Goal: Use online tool/utility: Utilize a website feature to perform a specific function

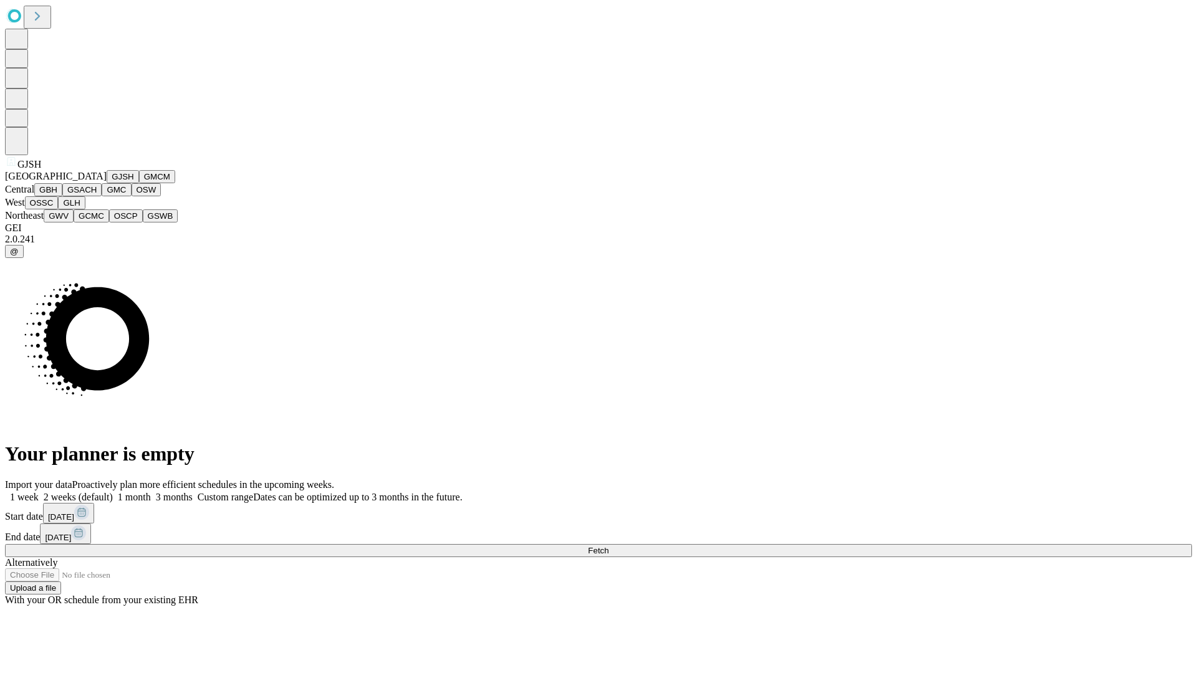
click at [107, 183] on button "GJSH" at bounding box center [123, 176] width 32 height 13
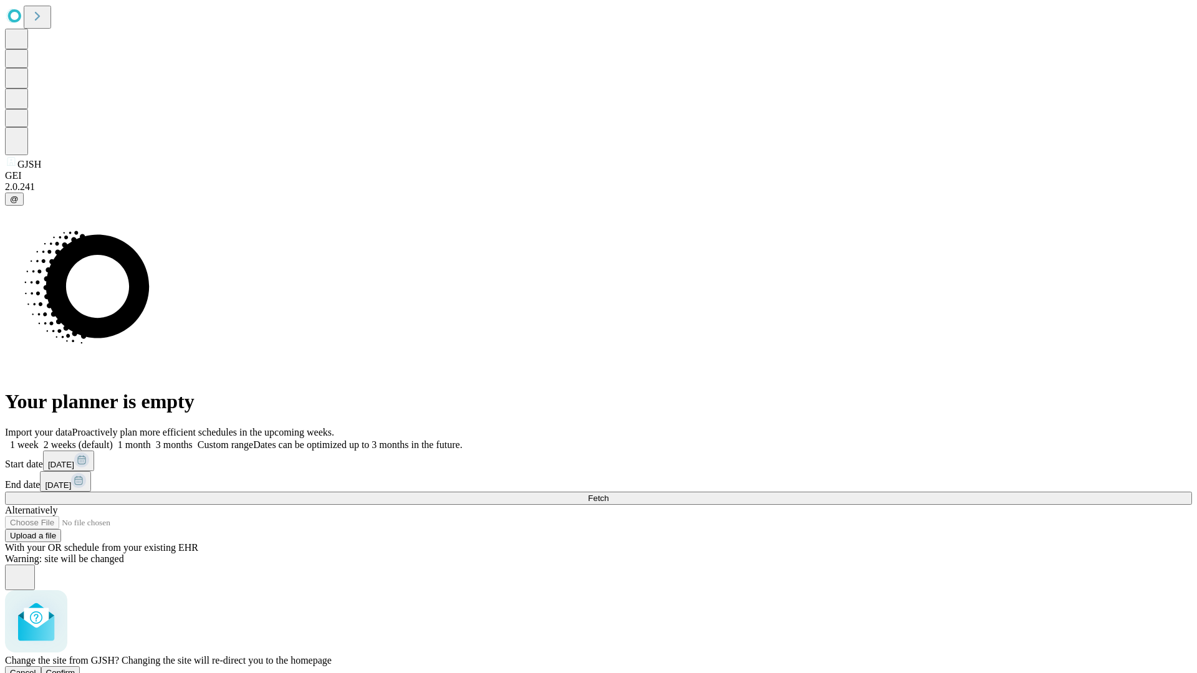
click at [75, 668] on span "Confirm" at bounding box center [60, 672] width 29 height 9
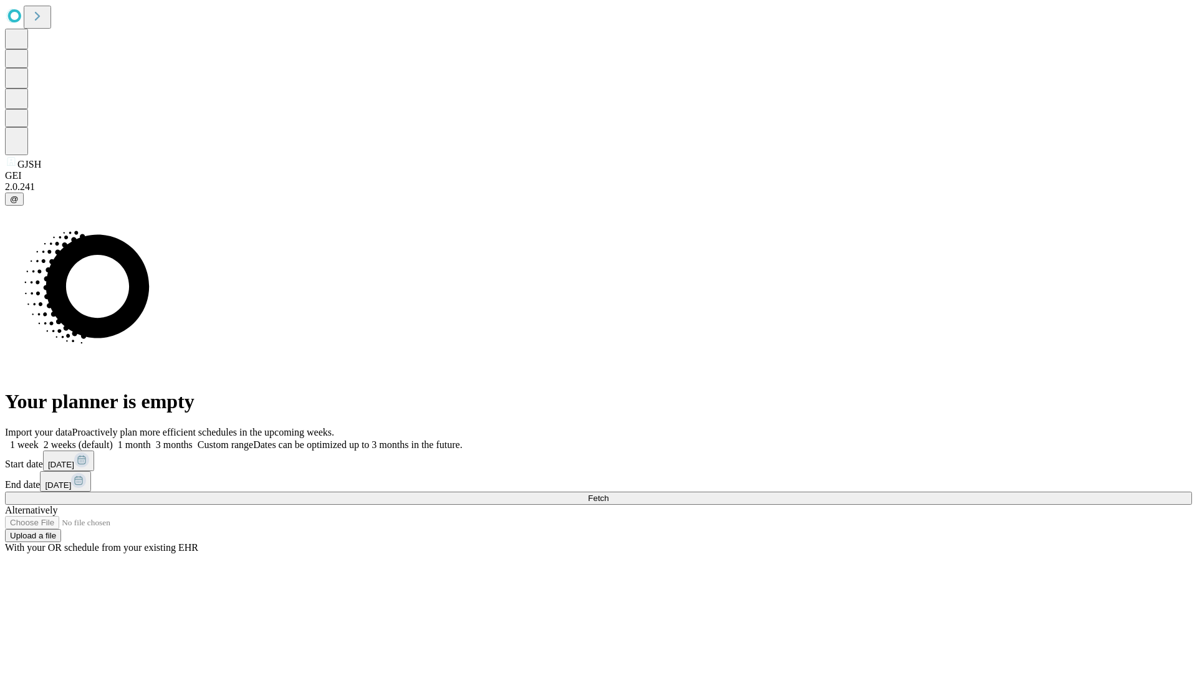
click at [151, 440] on label "1 month" at bounding box center [132, 445] width 38 height 11
click at [608, 494] on span "Fetch" at bounding box center [598, 498] width 21 height 9
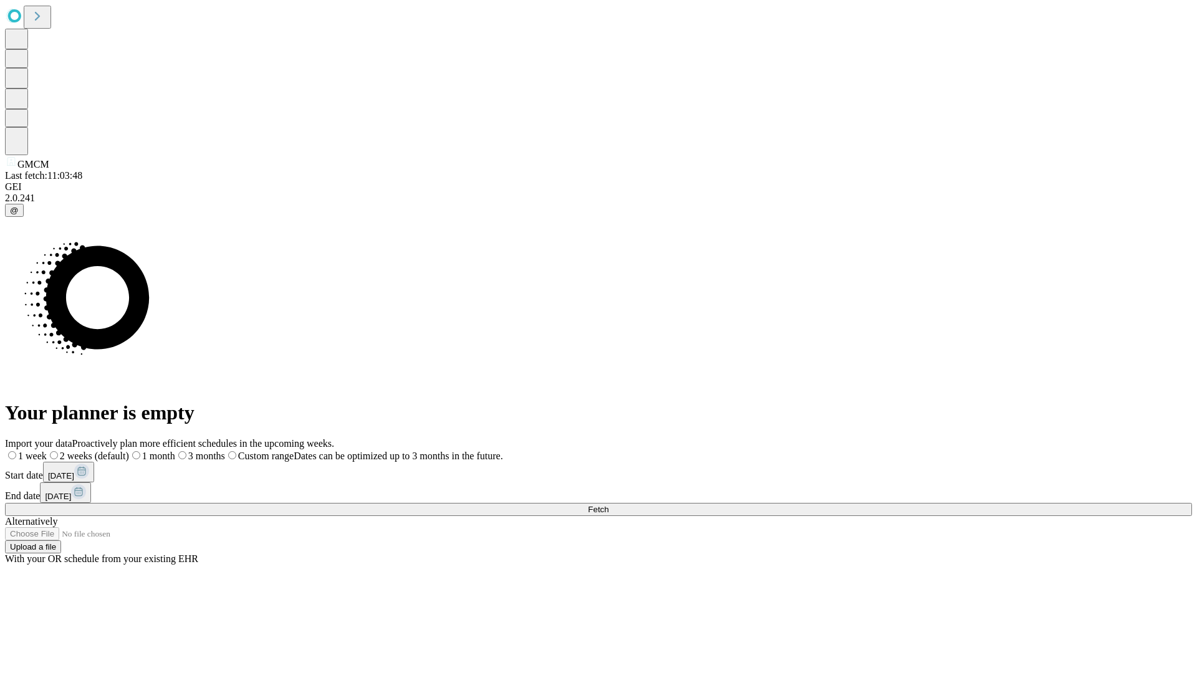
click at [175, 451] on label "1 month" at bounding box center [152, 456] width 46 height 11
click at [608, 505] on span "Fetch" at bounding box center [598, 509] width 21 height 9
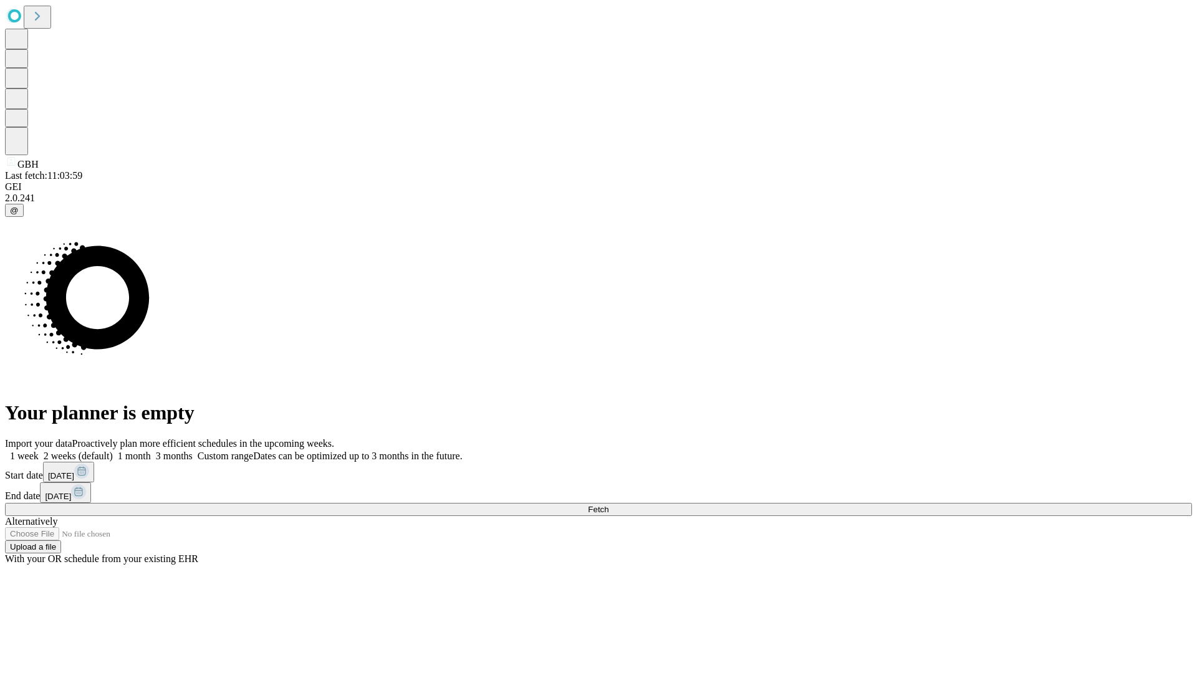
click at [151, 451] on label "1 month" at bounding box center [132, 456] width 38 height 11
click at [608, 505] on span "Fetch" at bounding box center [598, 509] width 21 height 9
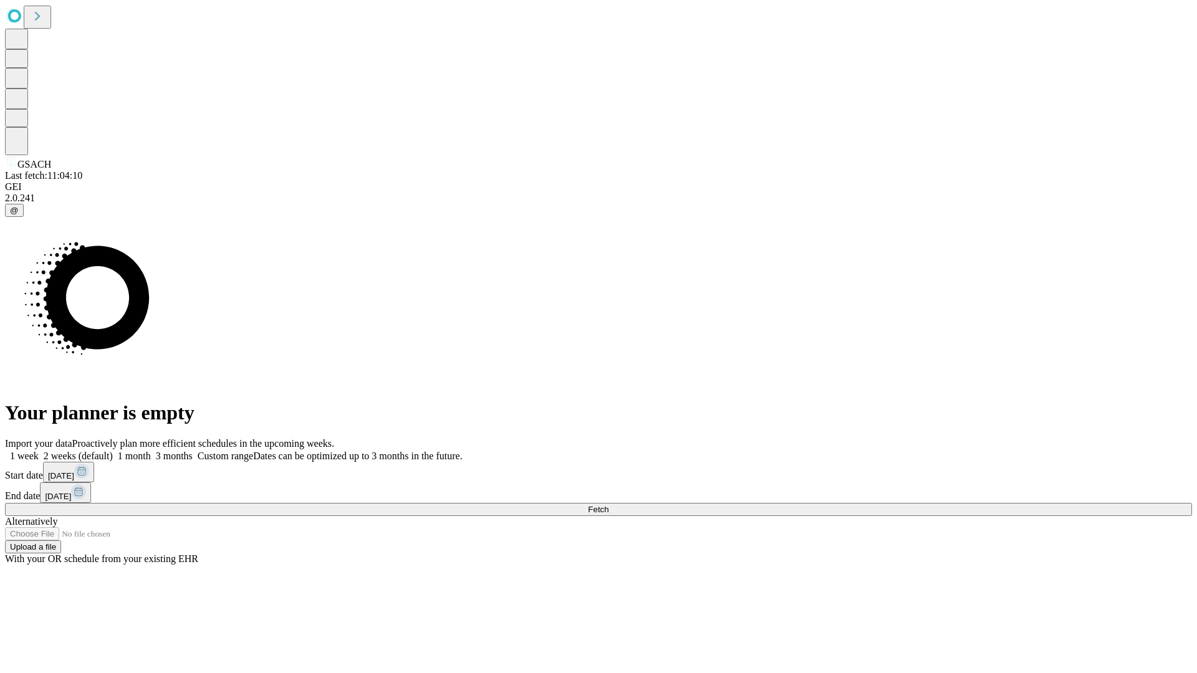
click at [151, 451] on label "1 month" at bounding box center [132, 456] width 38 height 11
click at [608, 505] on span "Fetch" at bounding box center [598, 509] width 21 height 9
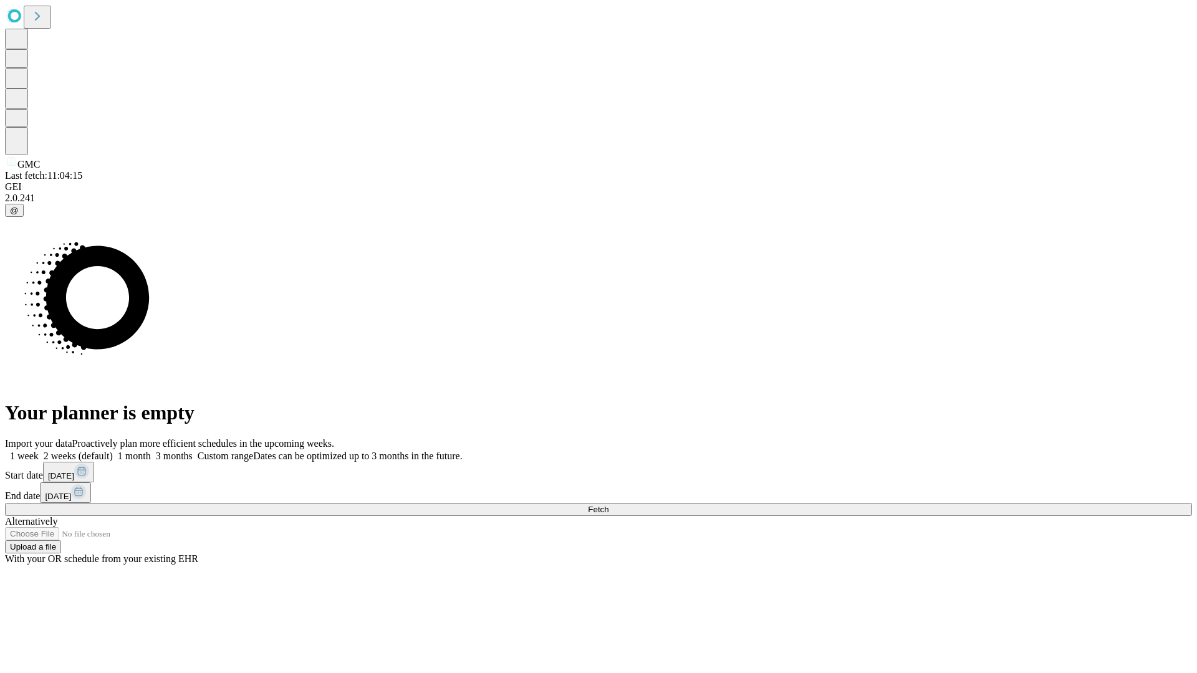
click at [151, 451] on label "1 month" at bounding box center [132, 456] width 38 height 11
click at [608, 505] on span "Fetch" at bounding box center [598, 509] width 21 height 9
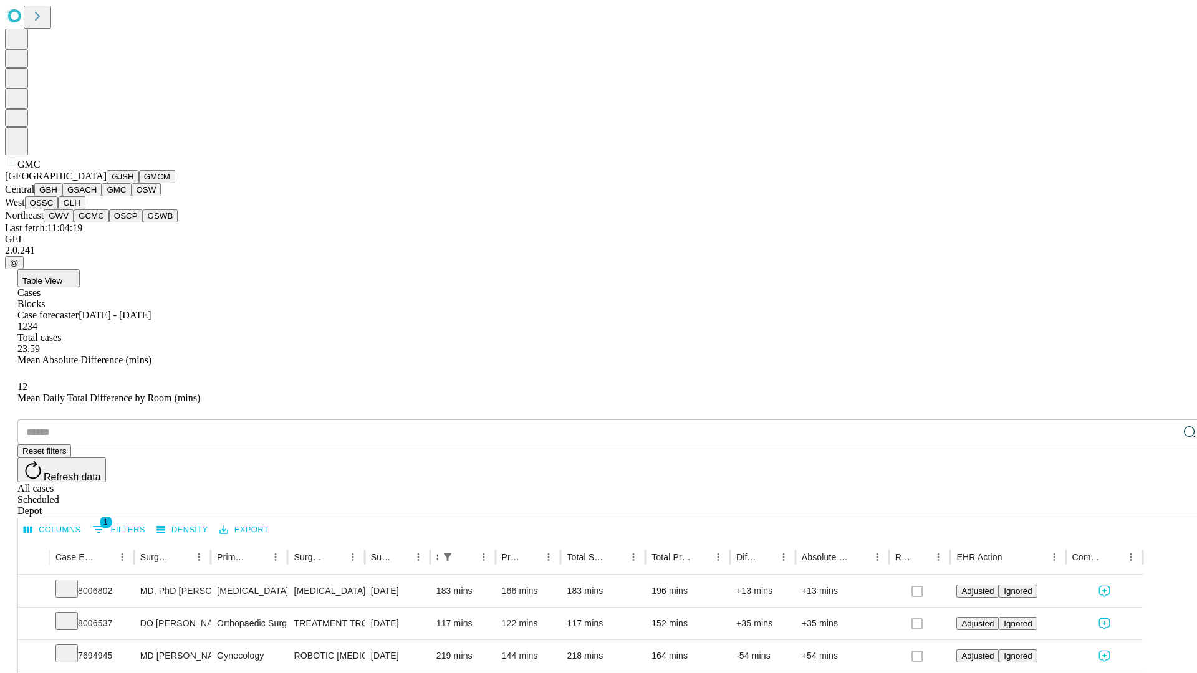
click at [132, 196] on button "OSW" at bounding box center [147, 189] width 30 height 13
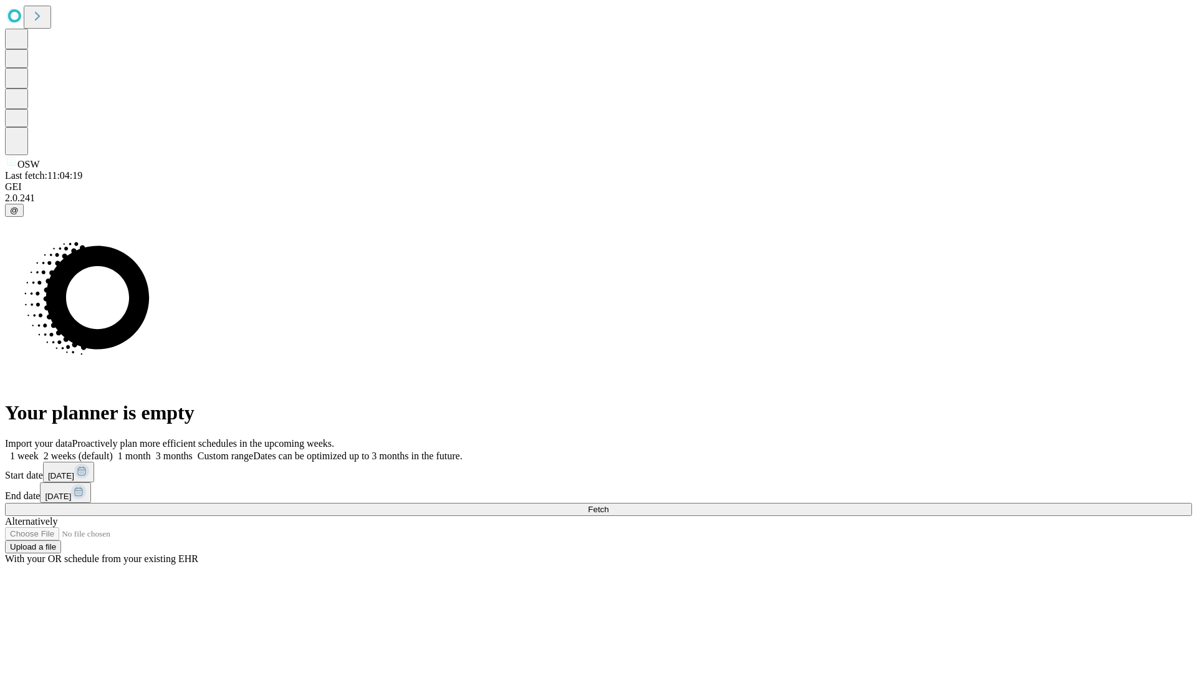
click at [608, 505] on span "Fetch" at bounding box center [598, 509] width 21 height 9
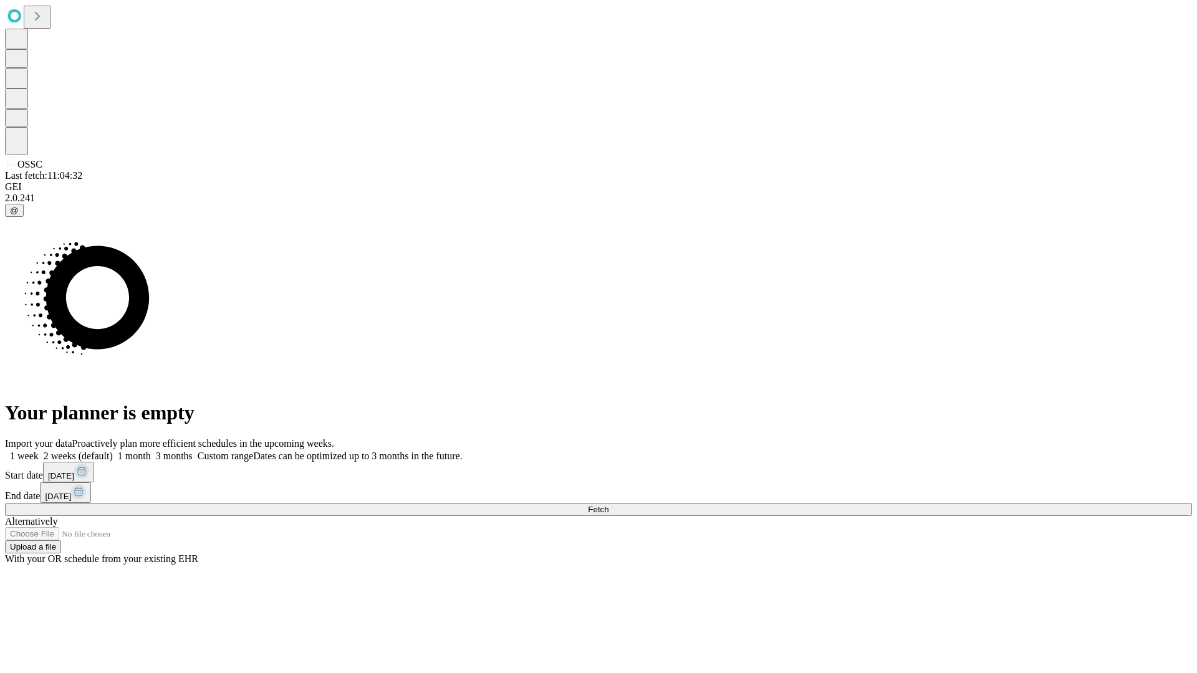
click at [151, 451] on label "1 month" at bounding box center [132, 456] width 38 height 11
click at [608, 505] on span "Fetch" at bounding box center [598, 509] width 21 height 9
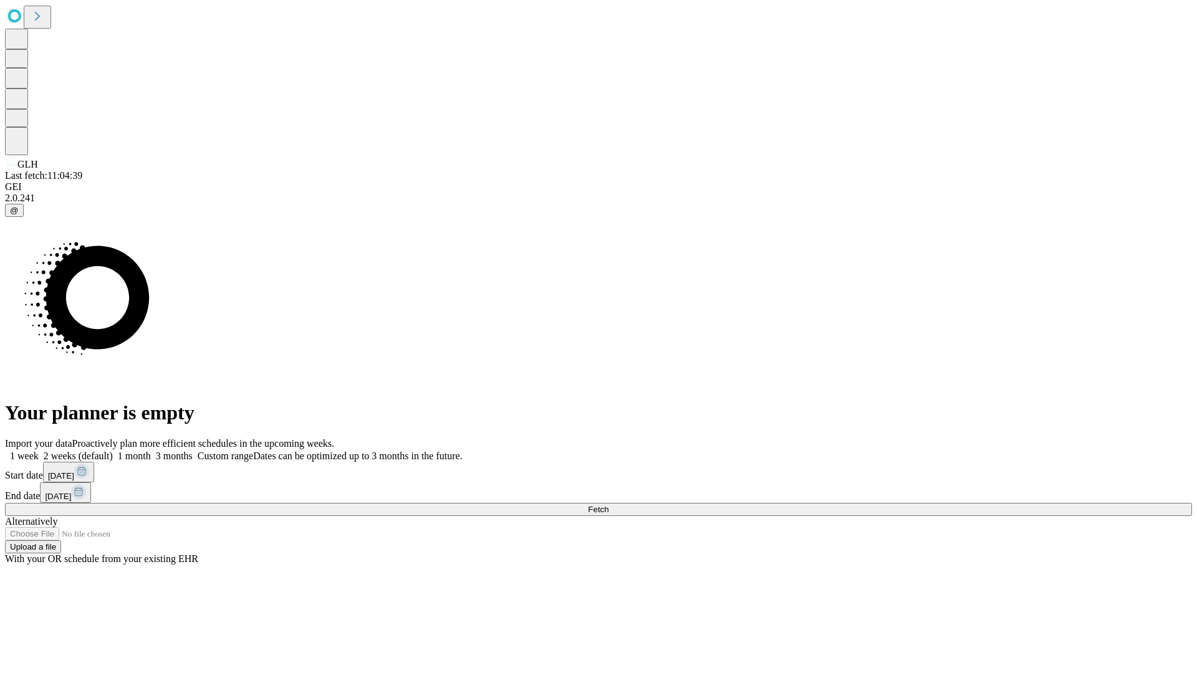
click at [151, 451] on label "1 month" at bounding box center [132, 456] width 38 height 11
click at [608, 505] on span "Fetch" at bounding box center [598, 509] width 21 height 9
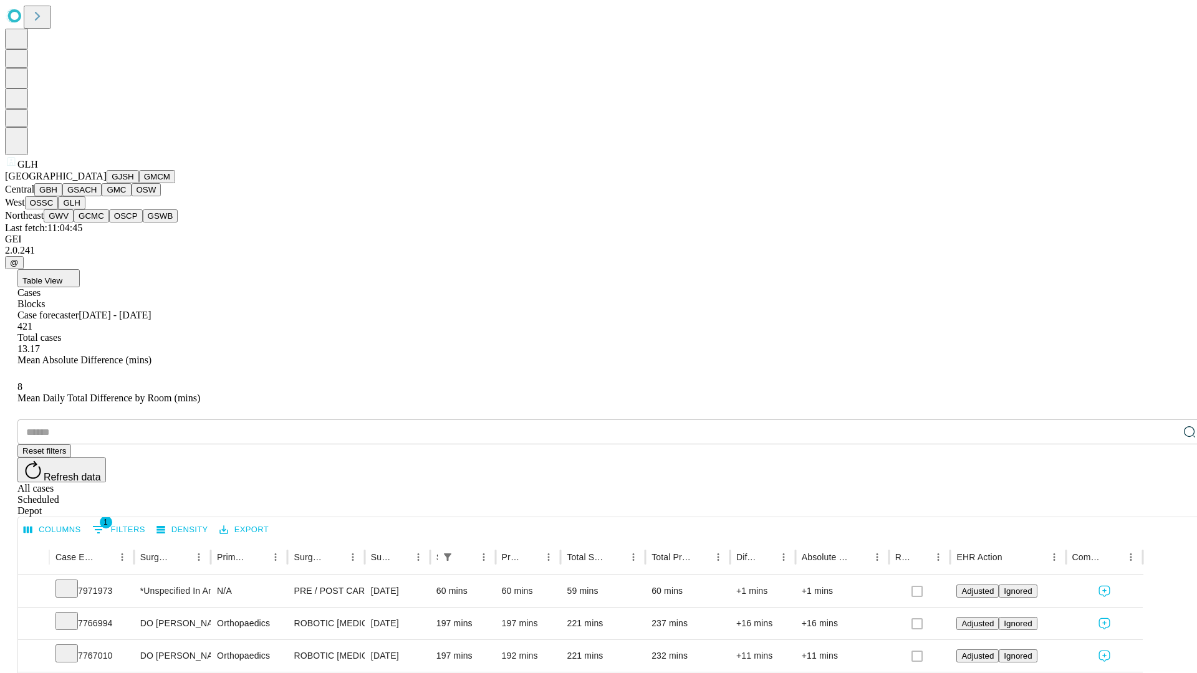
click at [74, 223] on button "GWV" at bounding box center [59, 215] width 30 height 13
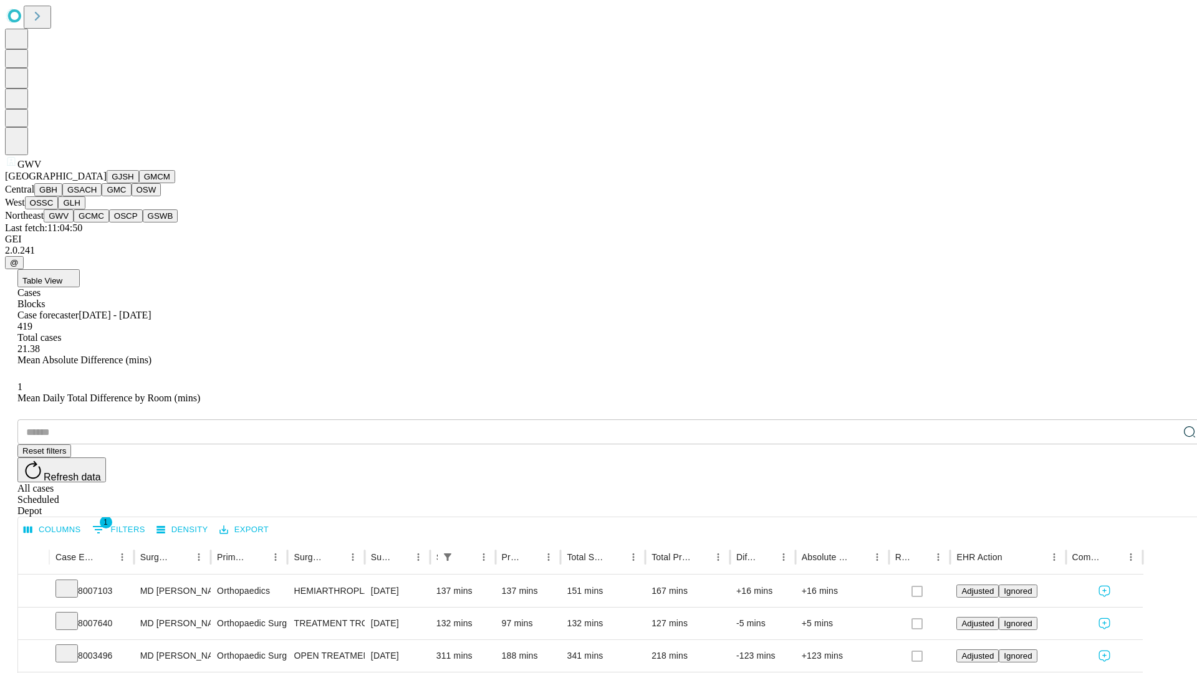
click at [97, 223] on button "GCMC" at bounding box center [92, 215] width 36 height 13
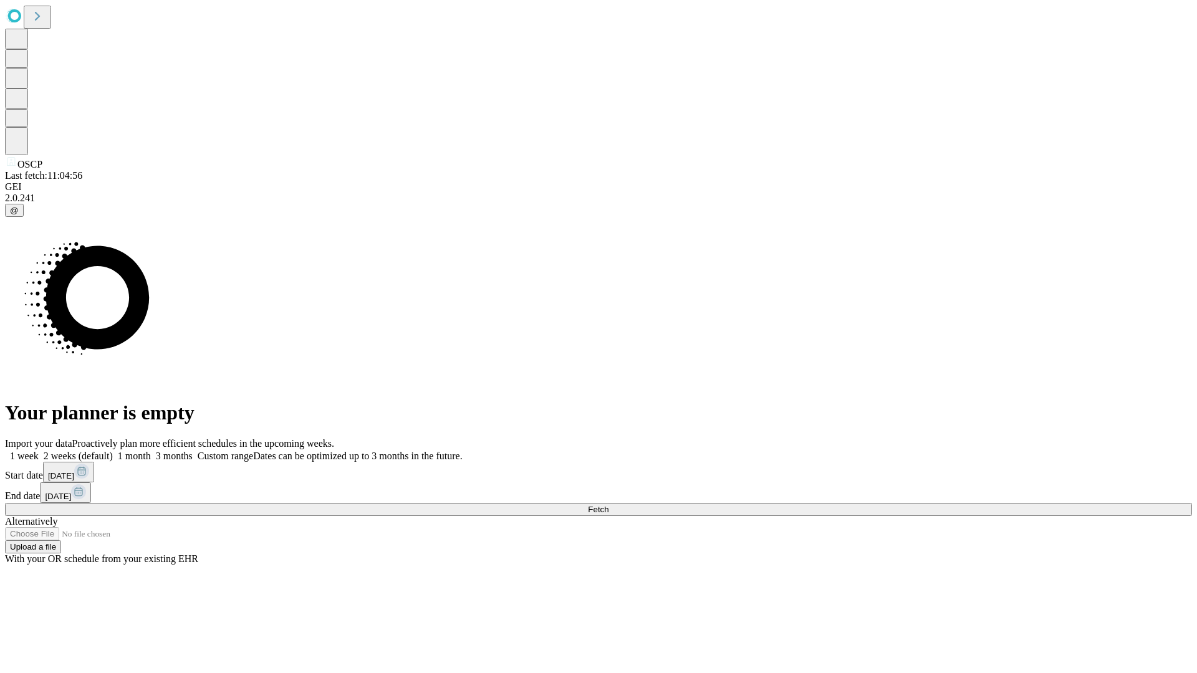
click at [151, 451] on label "1 month" at bounding box center [132, 456] width 38 height 11
click at [608, 505] on span "Fetch" at bounding box center [598, 509] width 21 height 9
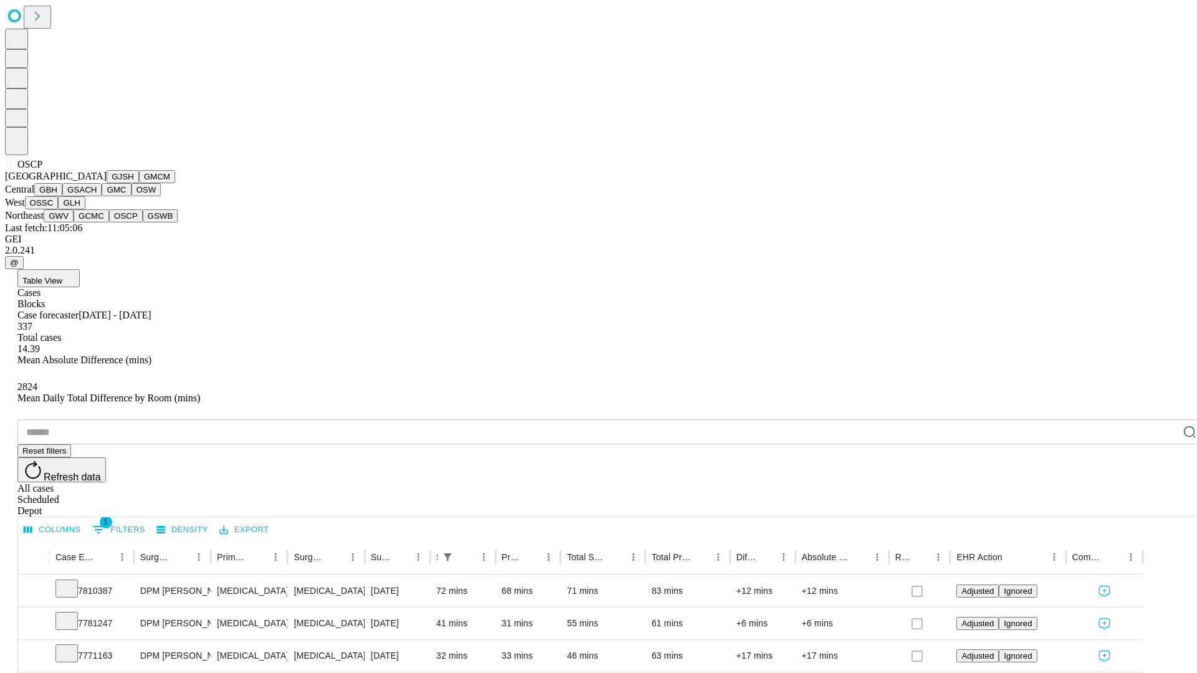
click at [143, 223] on button "GSWB" at bounding box center [161, 215] width 36 height 13
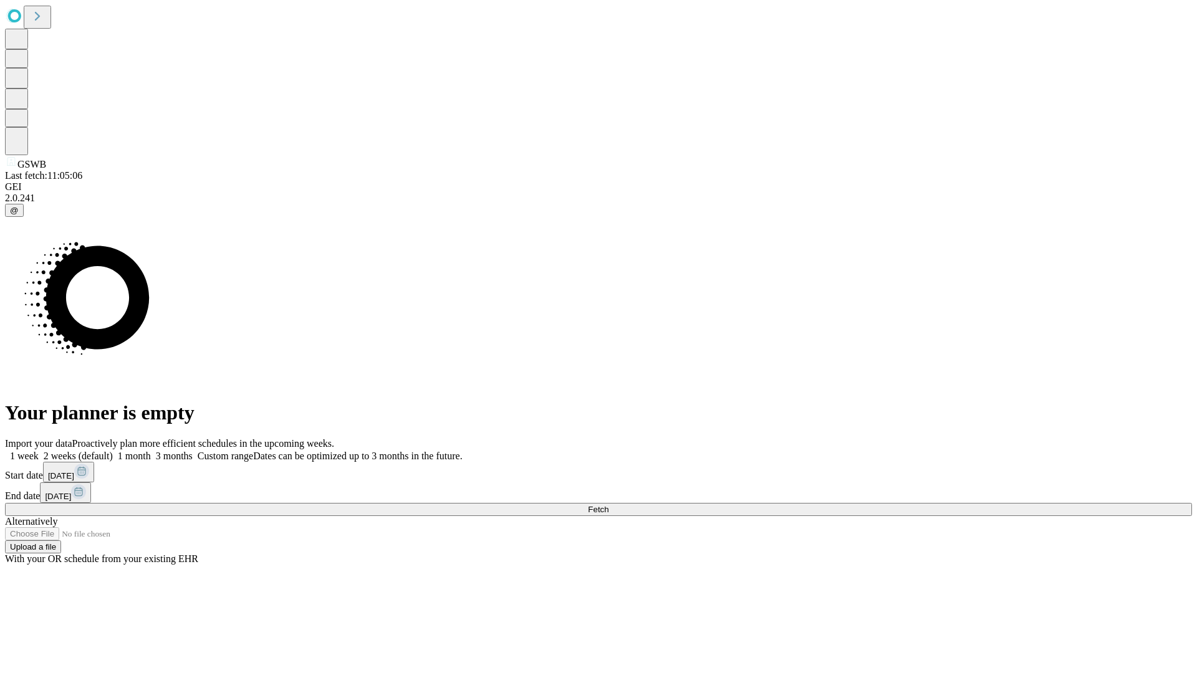
click at [151, 451] on label "1 month" at bounding box center [132, 456] width 38 height 11
click at [608, 505] on span "Fetch" at bounding box center [598, 509] width 21 height 9
